Goal: Information Seeking & Learning: Learn about a topic

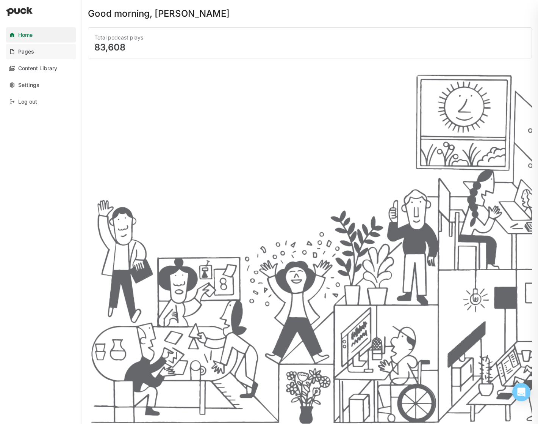
click at [32, 54] on div "Pages" at bounding box center [26, 52] width 16 height 6
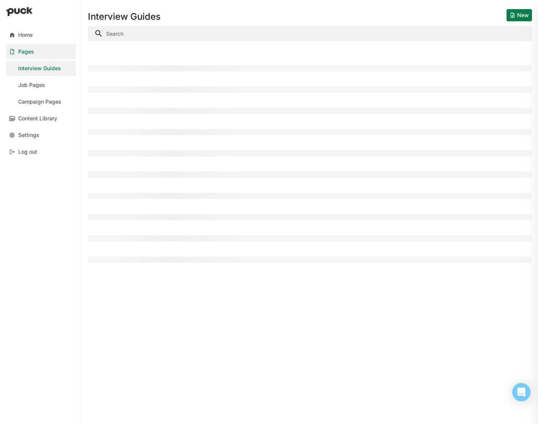
click at [38, 68] on div "Interview Guides" at bounding box center [39, 68] width 43 height 6
click at [154, 28] on input "Search" at bounding box center [310, 33] width 444 height 15
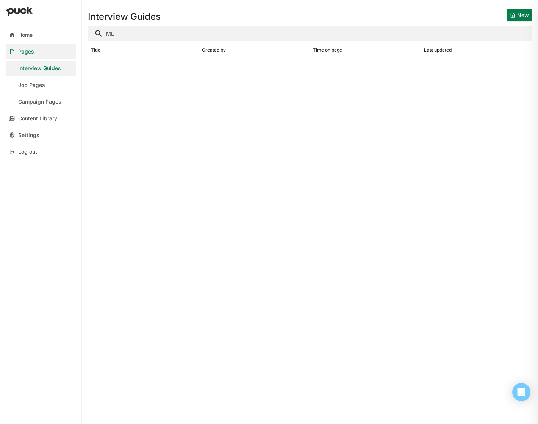
type input "ML"
drag, startPoint x: 148, startPoint y: 33, endPoint x: 100, endPoint y: 33, distance: 47.8
click at [100, 33] on input "ML" at bounding box center [310, 33] width 444 height 15
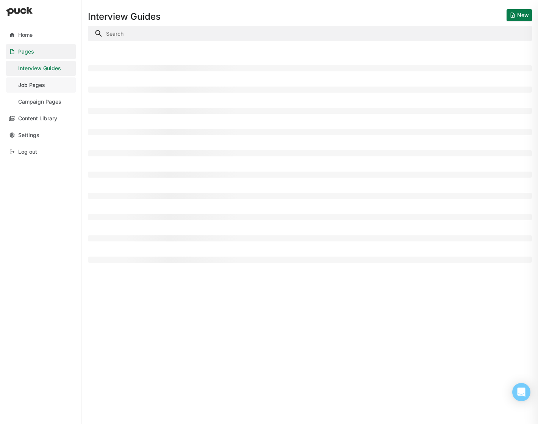
click at [41, 86] on div "Job Pages" at bounding box center [31, 85] width 27 height 6
click at [43, 67] on div "Interview Guides" at bounding box center [39, 68] width 43 height 6
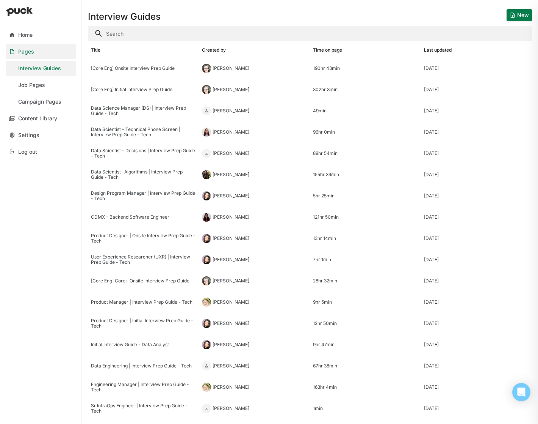
click at [140, 31] on input "Search" at bounding box center [310, 33] width 444 height 15
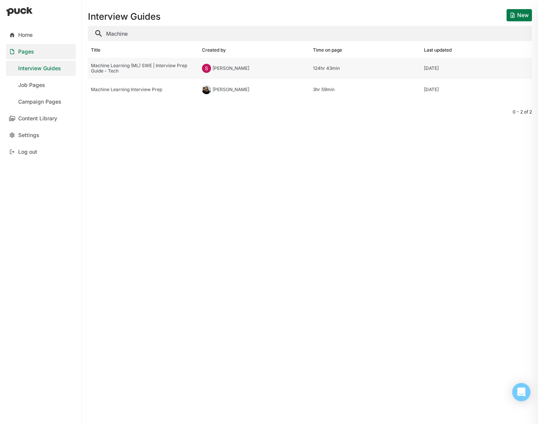
type input "Machine"
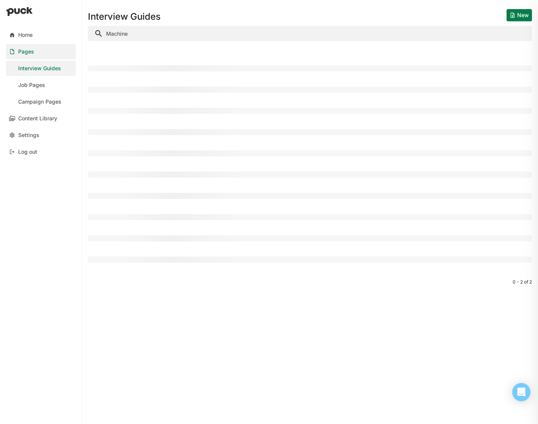
click at [153, 65] on div at bounding box center [310, 68] width 444 height 6
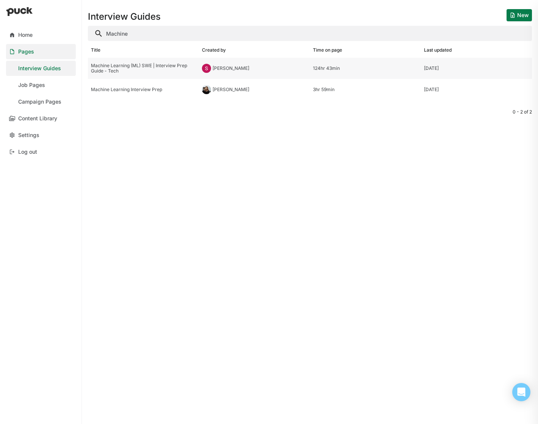
click at [120, 71] on div "Machine Learning (ML) SWE | Interview Prep Guide - Tech" at bounding box center [143, 68] width 105 height 11
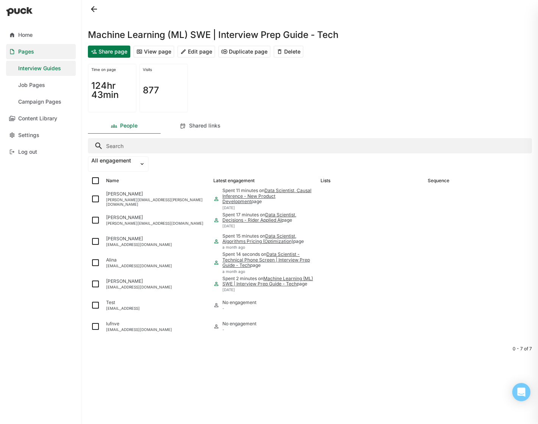
click at [92, 10] on button at bounding box center [94, 9] width 12 height 12
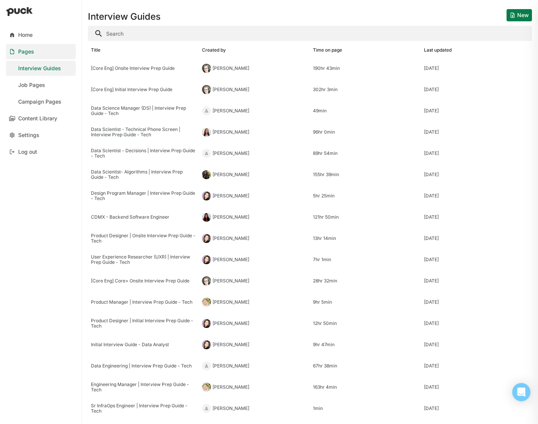
click at [145, 30] on input "Search" at bounding box center [310, 33] width 444 height 15
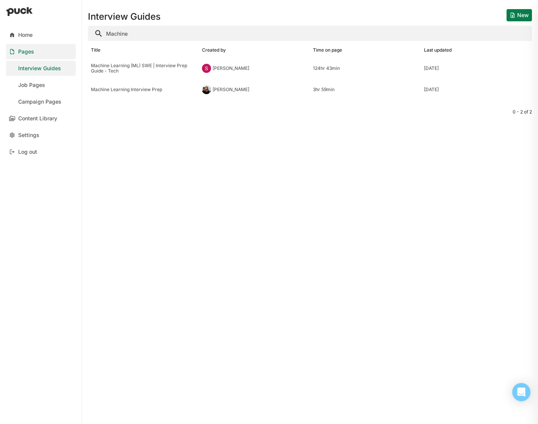
type input "Machine"
click at [150, 70] on div "Machine Learning (ML) SWE | Interview Prep Guide - Tech" at bounding box center [143, 68] width 105 height 11
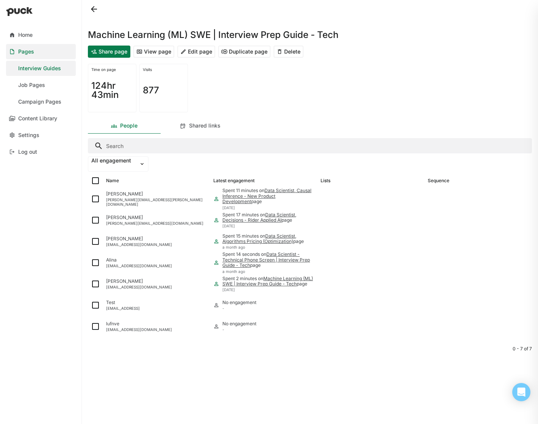
click at [149, 50] on button "View page" at bounding box center [153, 52] width 41 height 12
click at [113, 52] on button "Share page" at bounding box center [109, 52] width 42 height 12
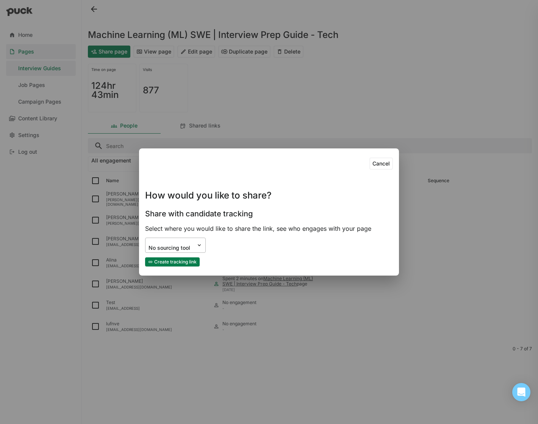
click at [198, 241] on div at bounding box center [200, 245] width 9 height 14
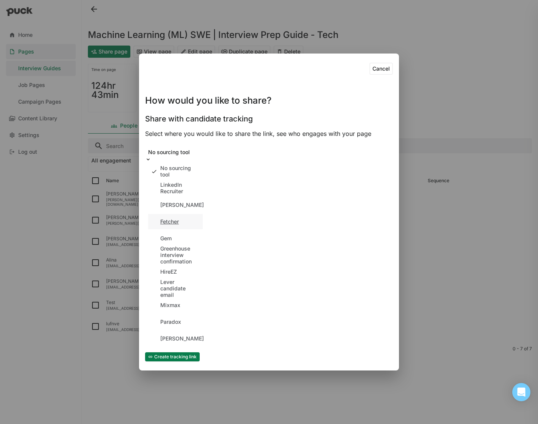
scroll to position [74, 0]
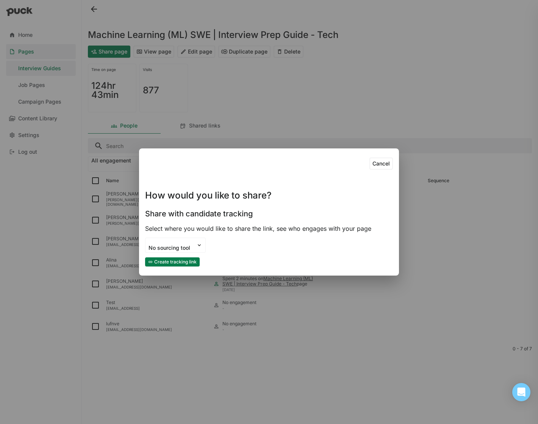
click at [460, 177] on div "Cancel How would you like to share? Share with candidate tracking Select where …" at bounding box center [269, 212] width 538 height 424
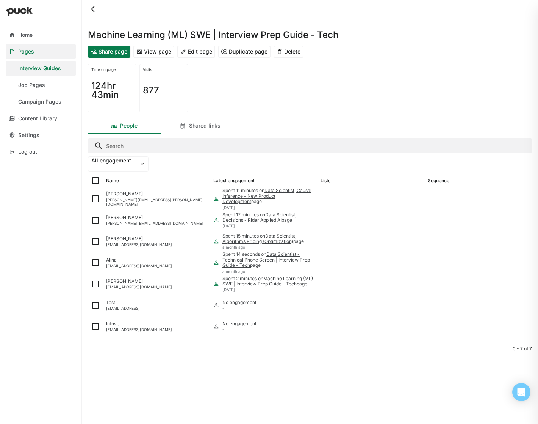
click at [148, 55] on button "View page" at bounding box center [153, 52] width 41 height 12
